Goal: Task Accomplishment & Management: Use online tool/utility

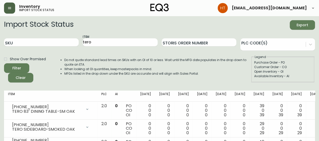
click at [9, 9] on icon "button" at bounding box center [10, 8] width 4 height 4
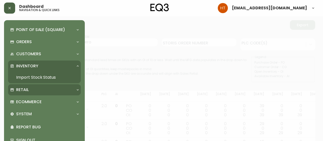
click at [40, 89] on div "Retail" at bounding box center [42, 90] width 64 height 6
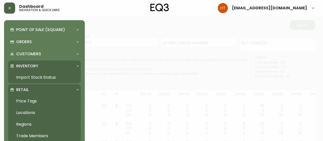
click at [35, 99] on link "Price Tags" at bounding box center [44, 101] width 73 height 12
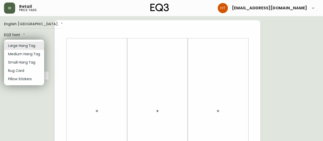
click at [27, 63] on li "Small Hang Tag" at bounding box center [24, 62] width 40 height 8
type input "small"
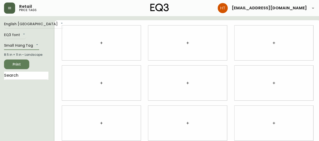
click at [96, 43] on button "button" at bounding box center [101, 43] width 10 height 10
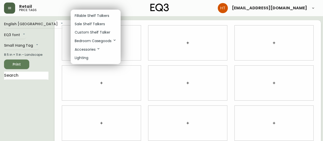
click at [87, 59] on p "Lighting" at bounding box center [82, 57] width 14 height 5
click at [78, 57] on p "Lighting" at bounding box center [82, 57] width 14 height 5
click at [26, 96] on div at bounding box center [161, 70] width 323 height 141
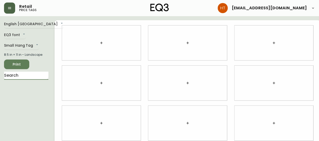
click at [16, 75] on input "text" at bounding box center [26, 76] width 44 height 8
click at [15, 76] on input "[GEOGRAPHIC_DATA]" at bounding box center [26, 76] width 44 height 8
type input "port"
